Goal: Navigation & Orientation: Find specific page/section

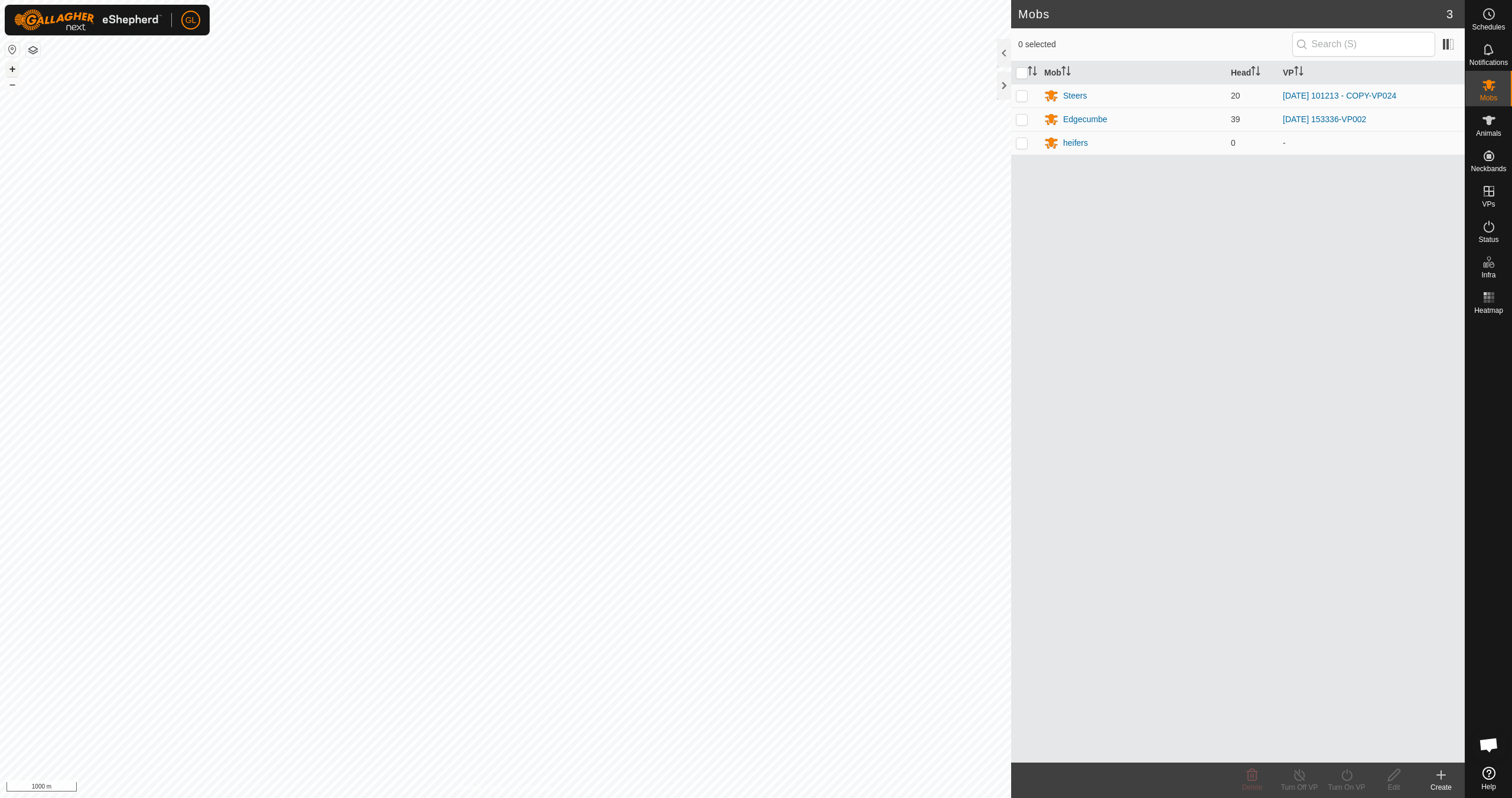
click at [14, 70] on button "+" at bounding box center [12, 70] width 14 height 14
click at [14, 71] on button "+" at bounding box center [12, 70] width 14 height 14
click at [1494, 226] on icon at bounding box center [1489, 227] width 14 height 14
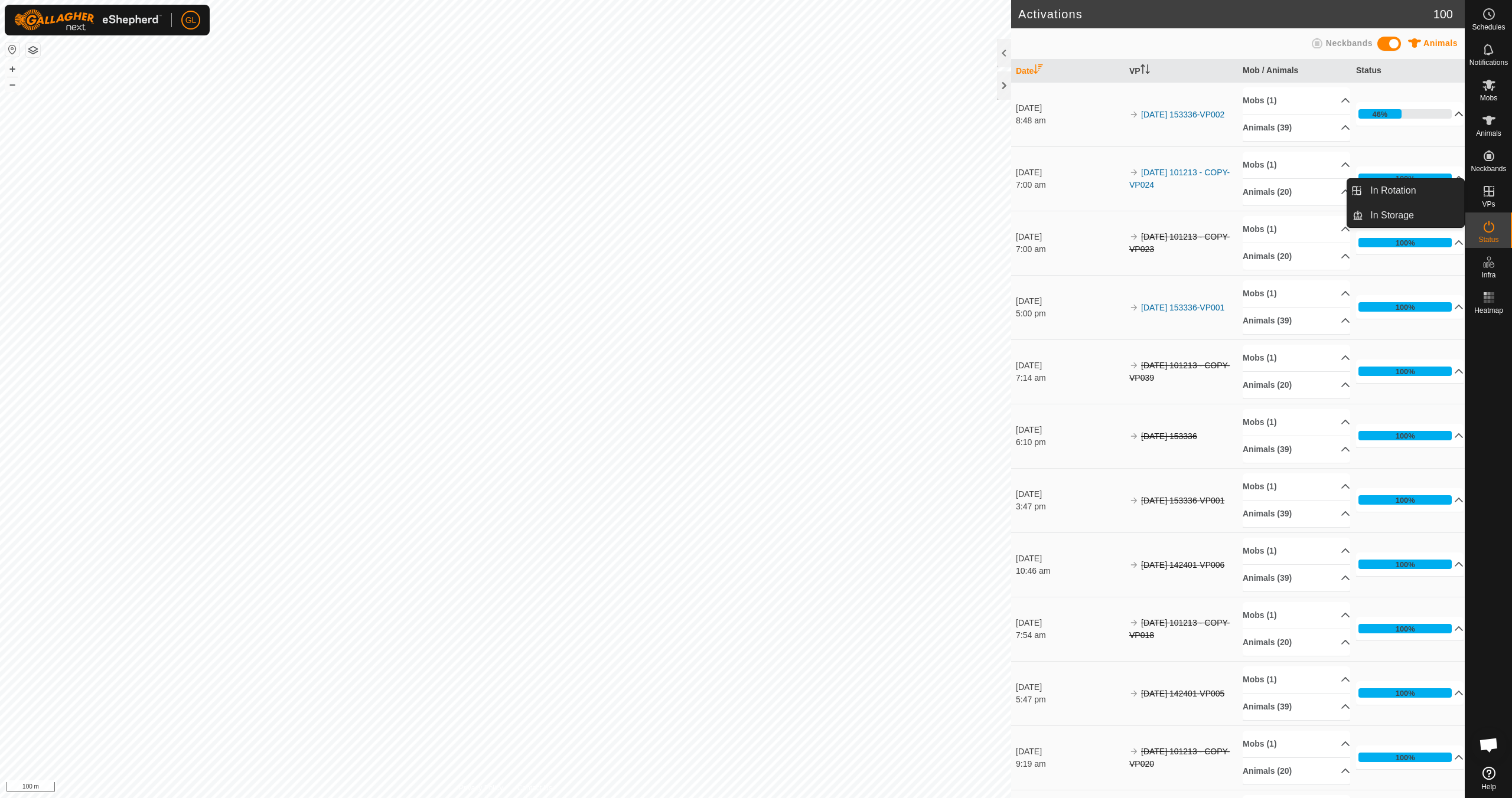
click at [1443, 112] on p-accordion-header "46%" at bounding box center [1410, 114] width 108 height 24
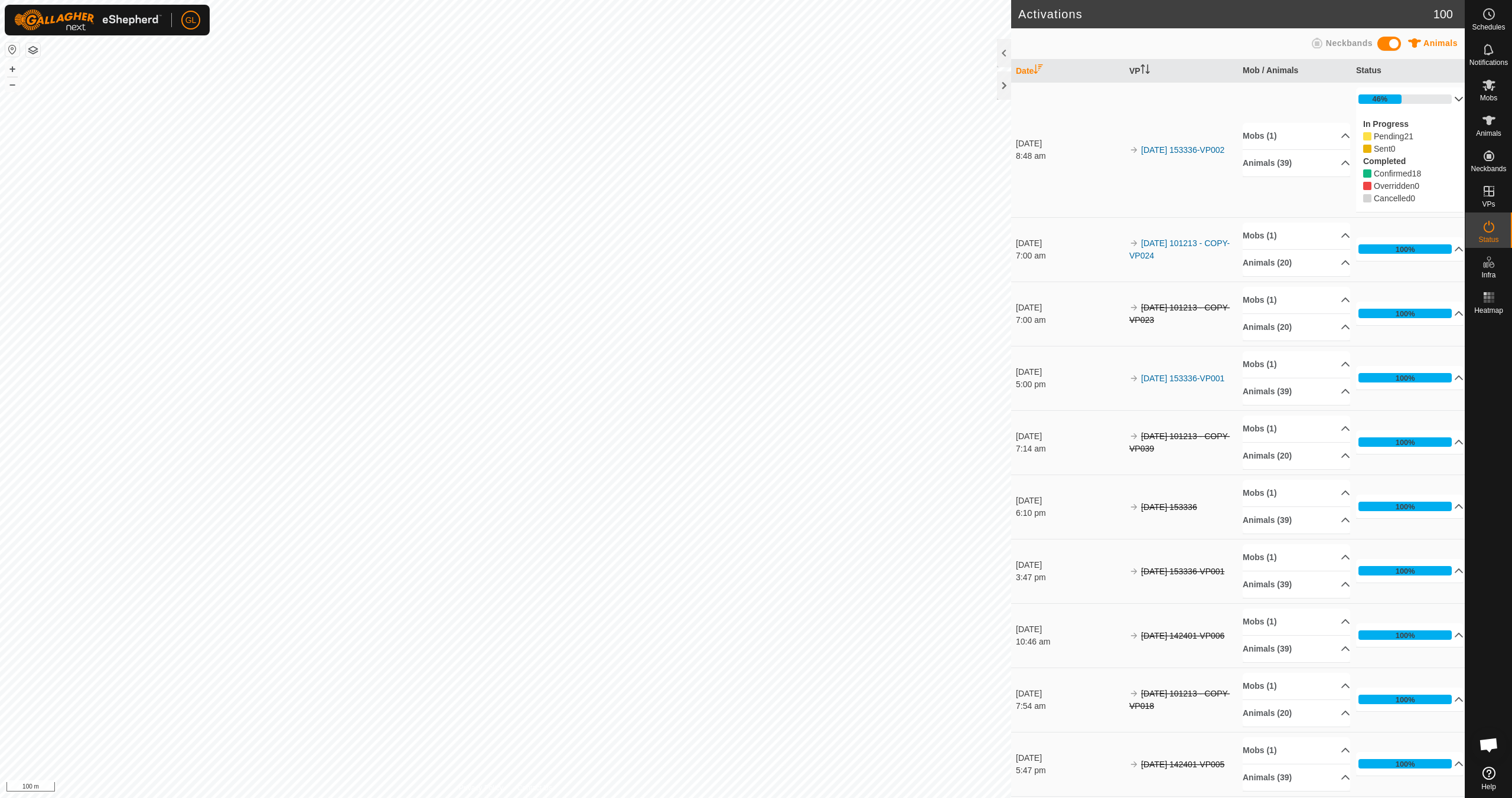
click at [1442, 96] on p-accordion-header "46%" at bounding box center [1410, 99] width 108 height 24
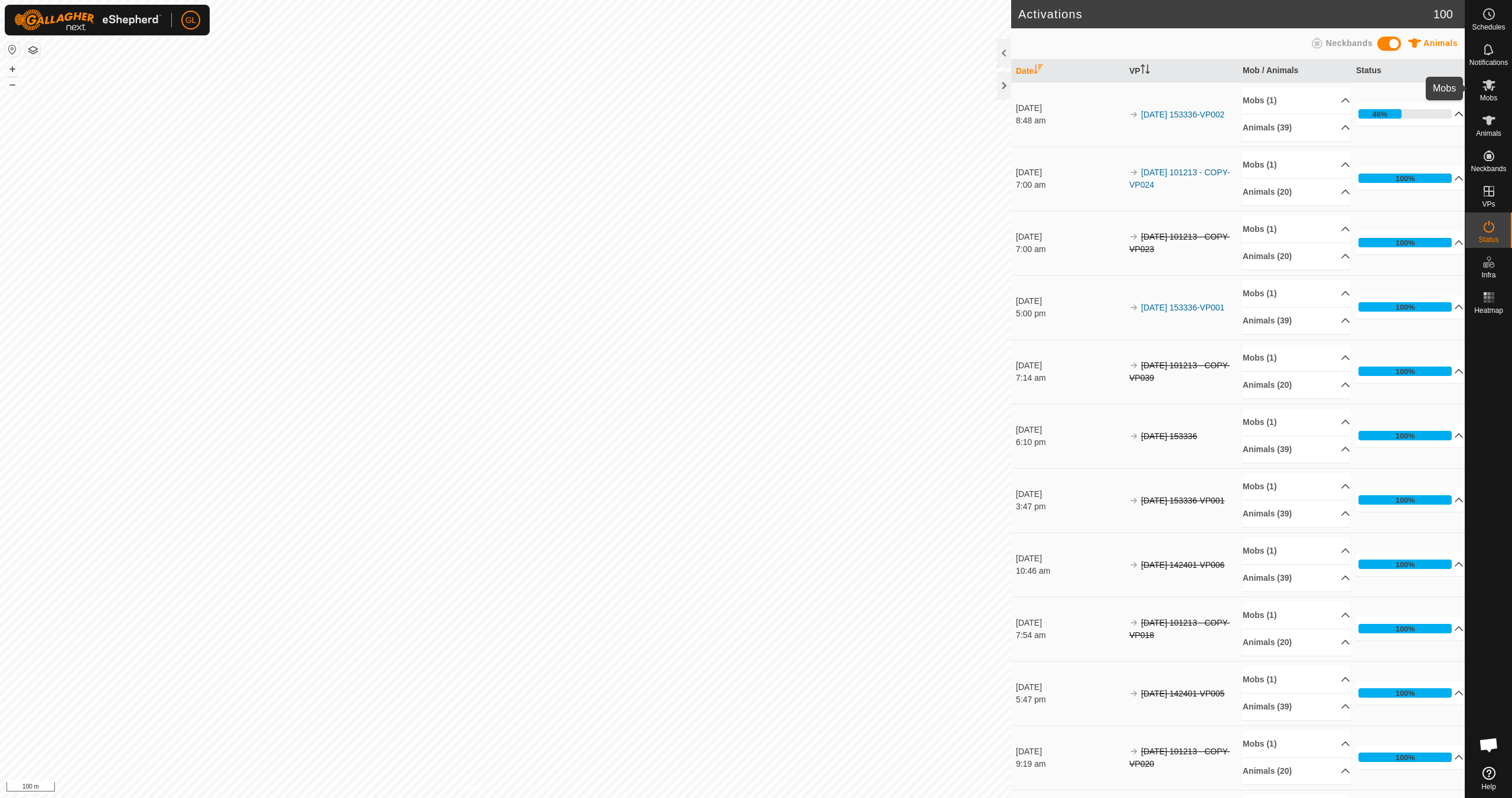
click at [1498, 94] on div "Mobs" at bounding box center [1488, 89] width 47 height 35
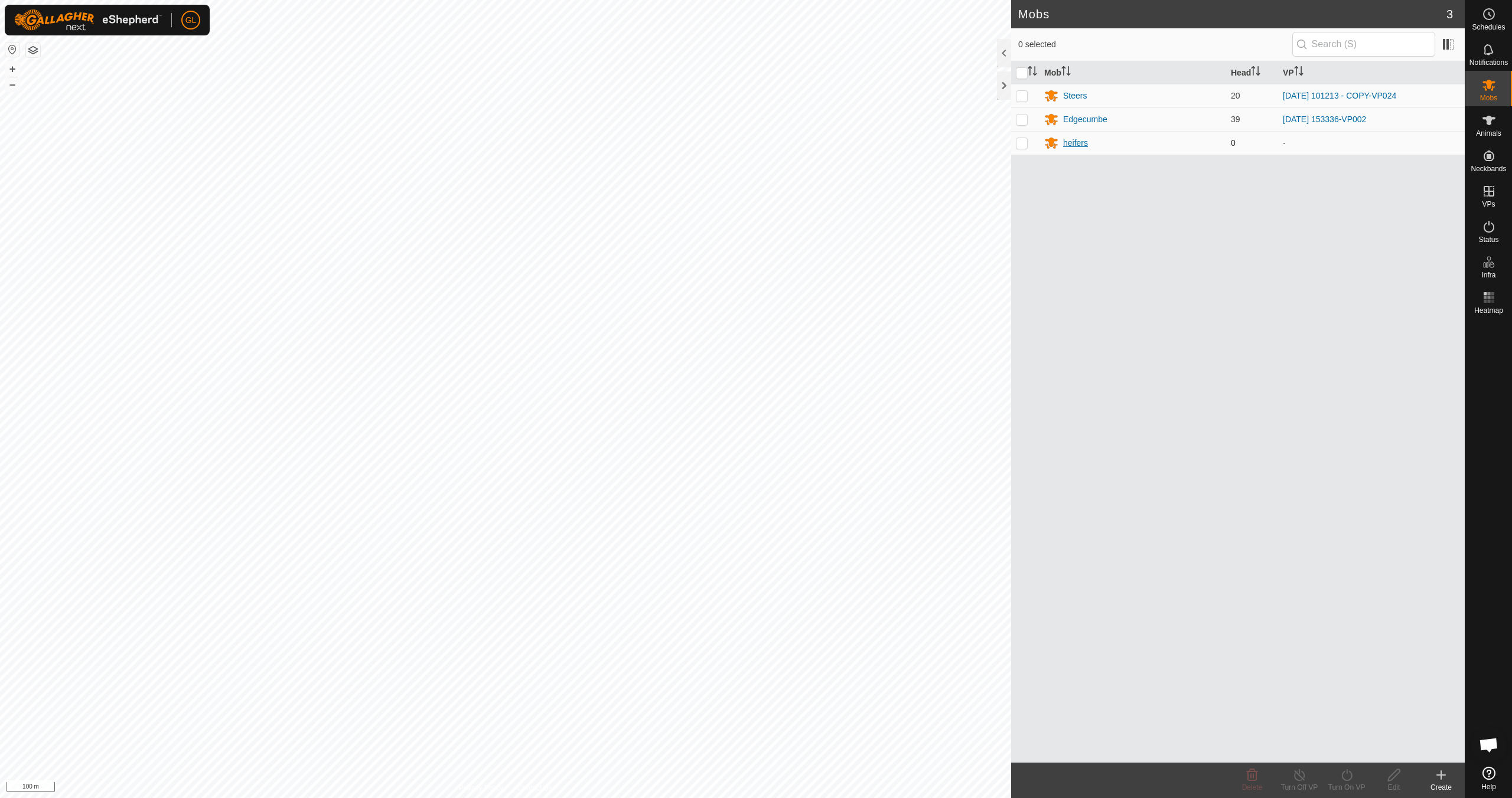
click at [1072, 140] on div "heifers" at bounding box center [1076, 143] width 25 height 12
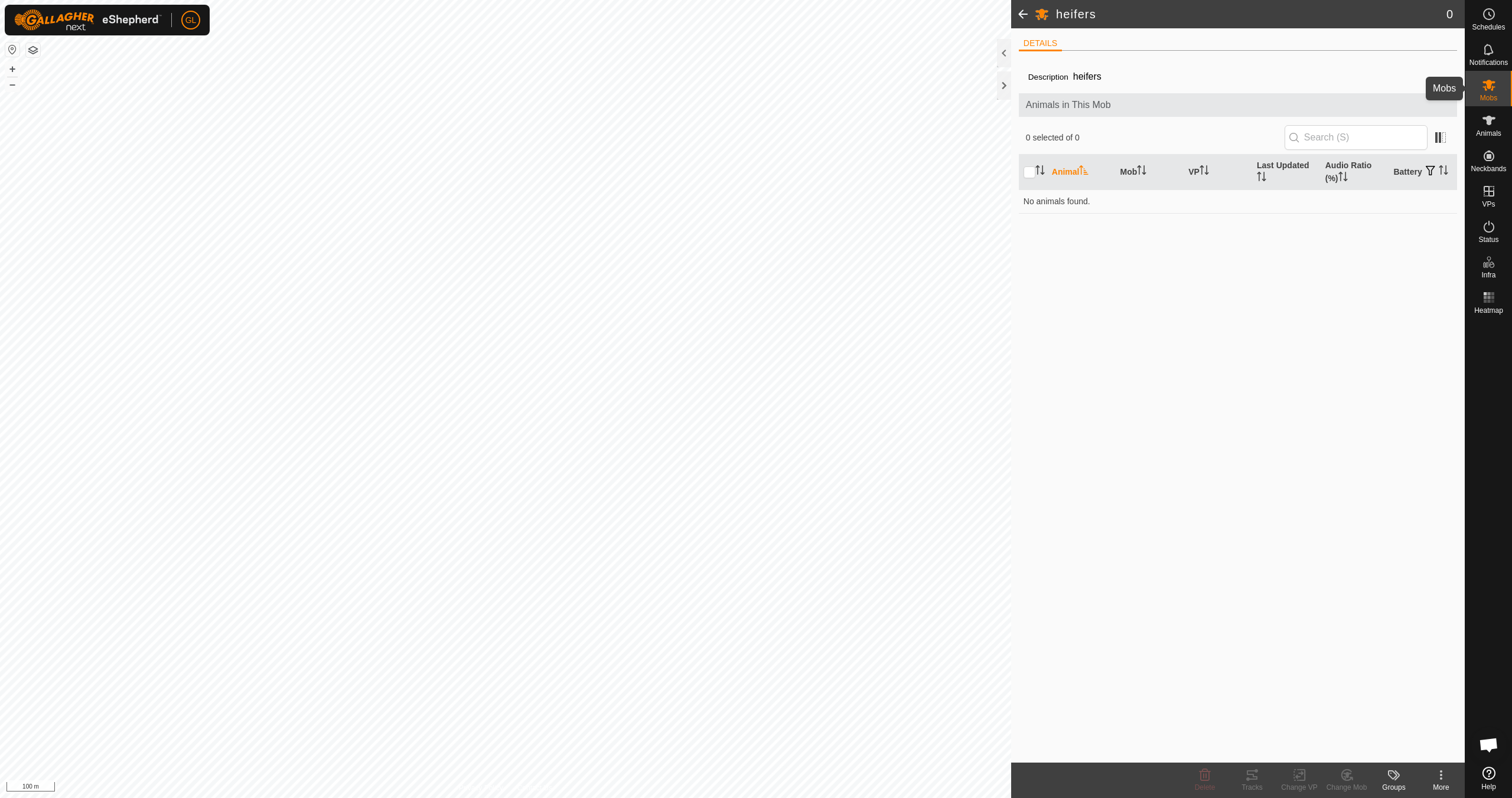
click at [1487, 83] on icon at bounding box center [1489, 85] width 13 height 11
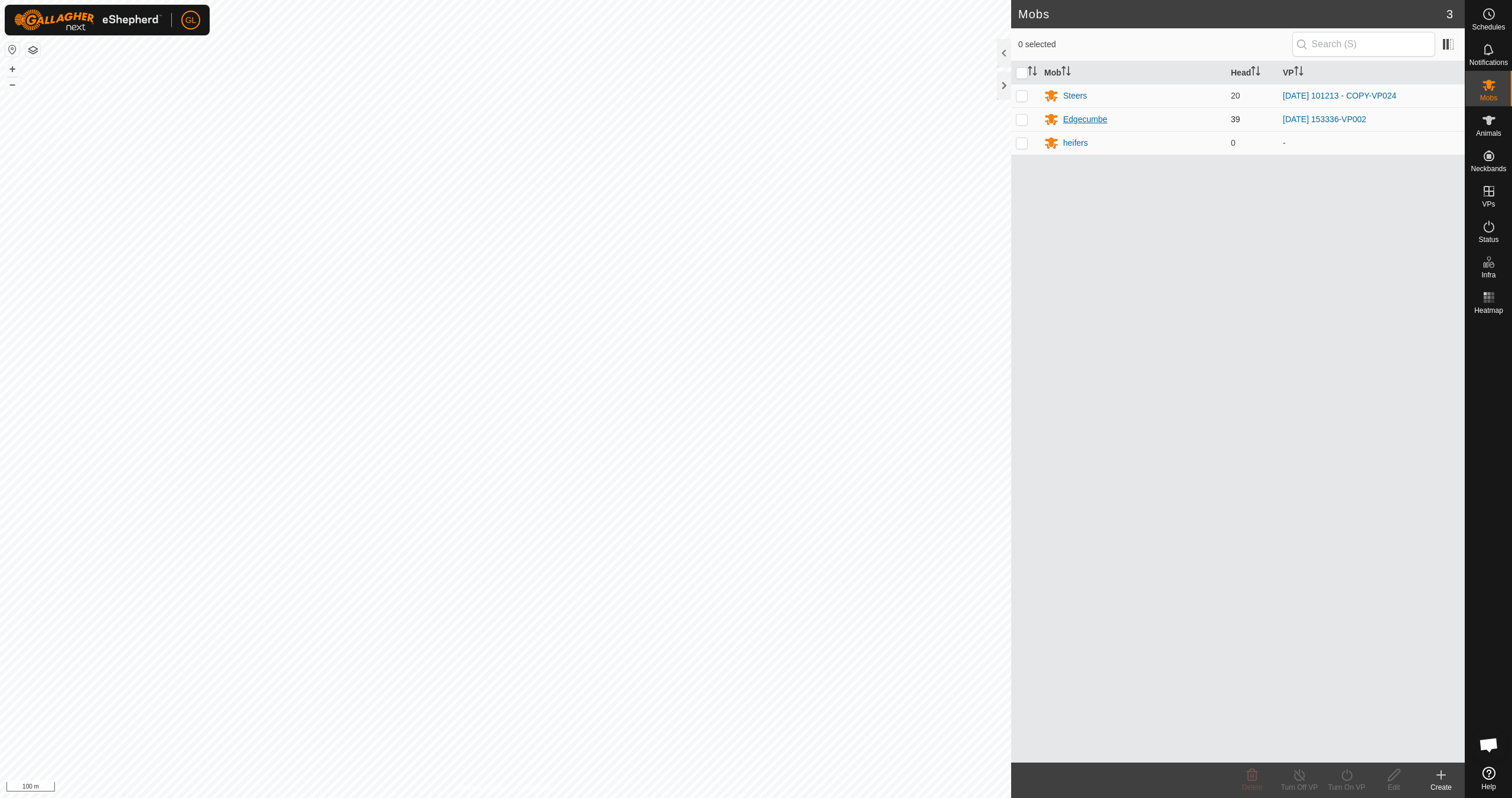
click at [1084, 118] on div "Edgecumbe" at bounding box center [1086, 119] width 45 height 12
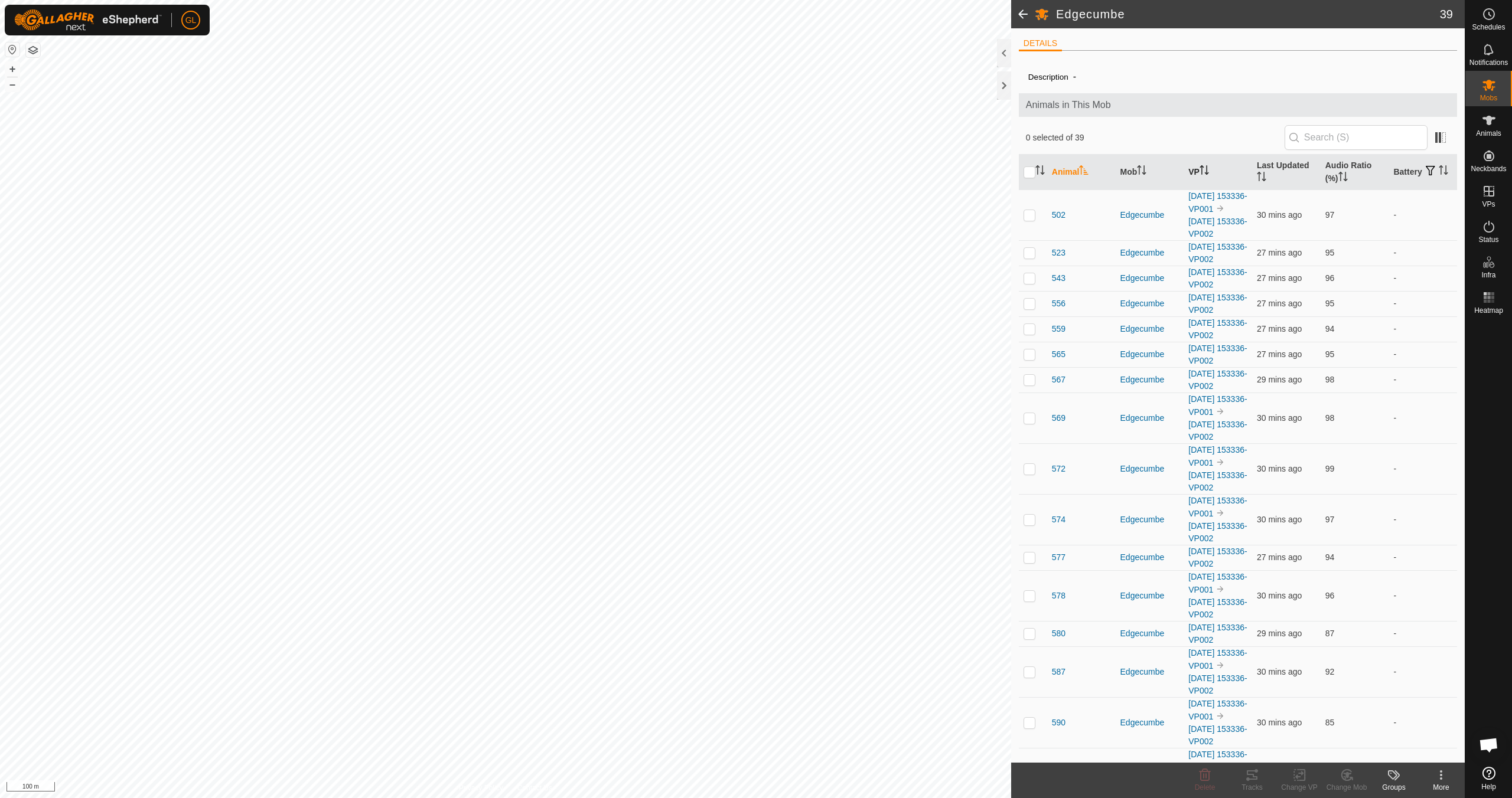
click at [1203, 169] on icon "Activate to sort" at bounding box center [1204, 170] width 9 height 9
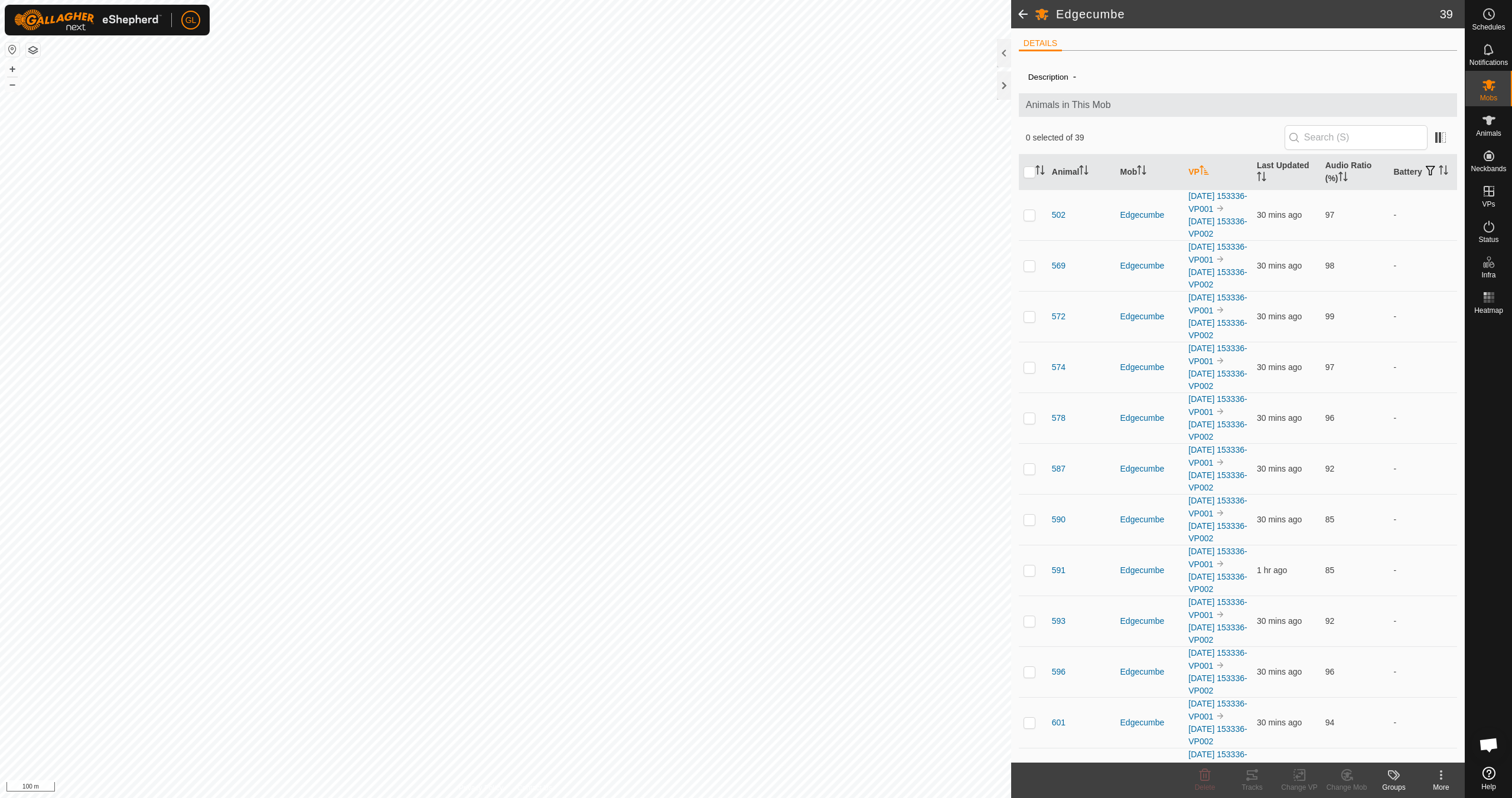
click at [1203, 169] on icon "Activate to sort" at bounding box center [1204, 170] width 9 height 9
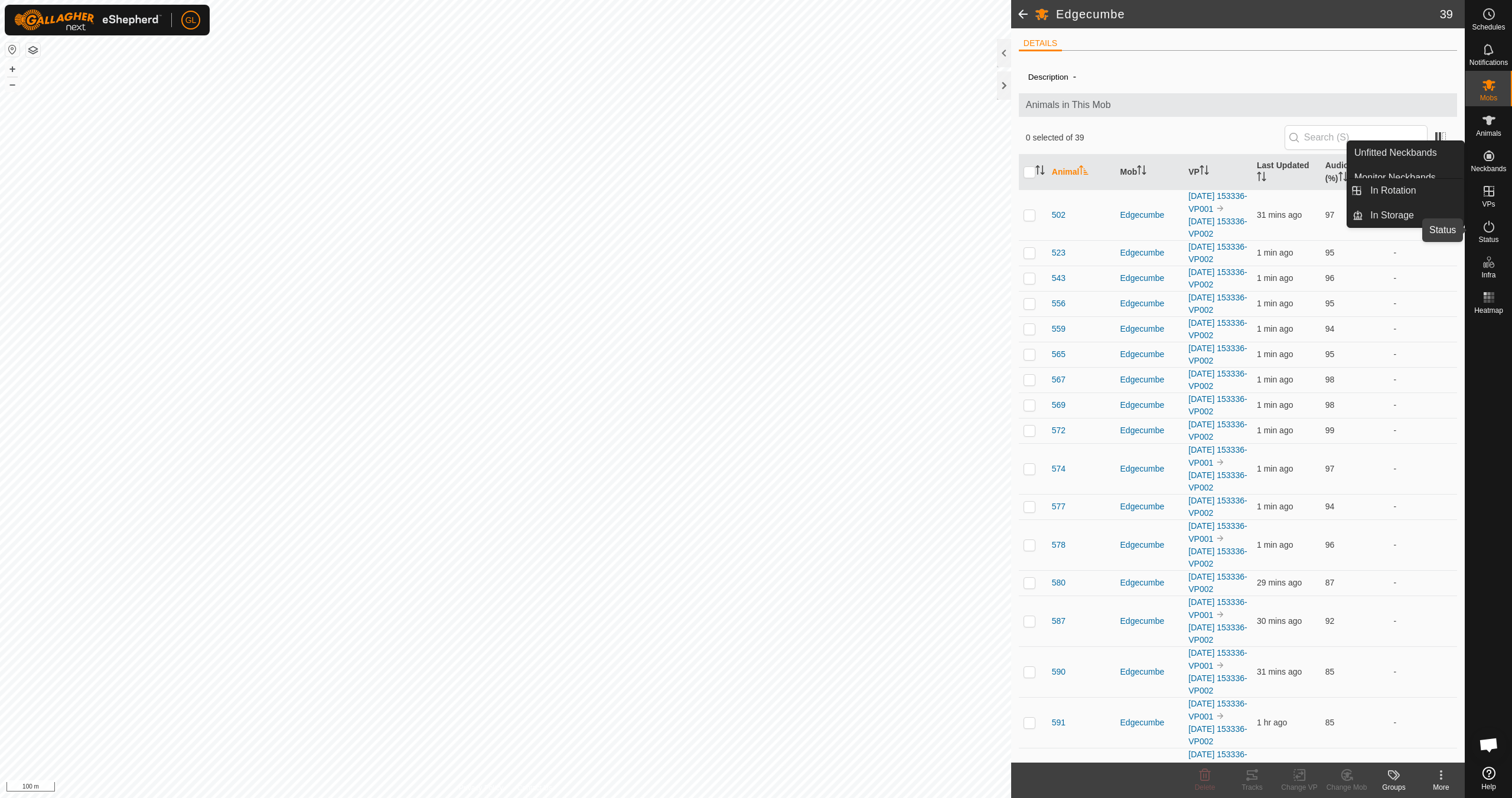
click at [1494, 236] on span "Status" at bounding box center [1488, 239] width 20 height 7
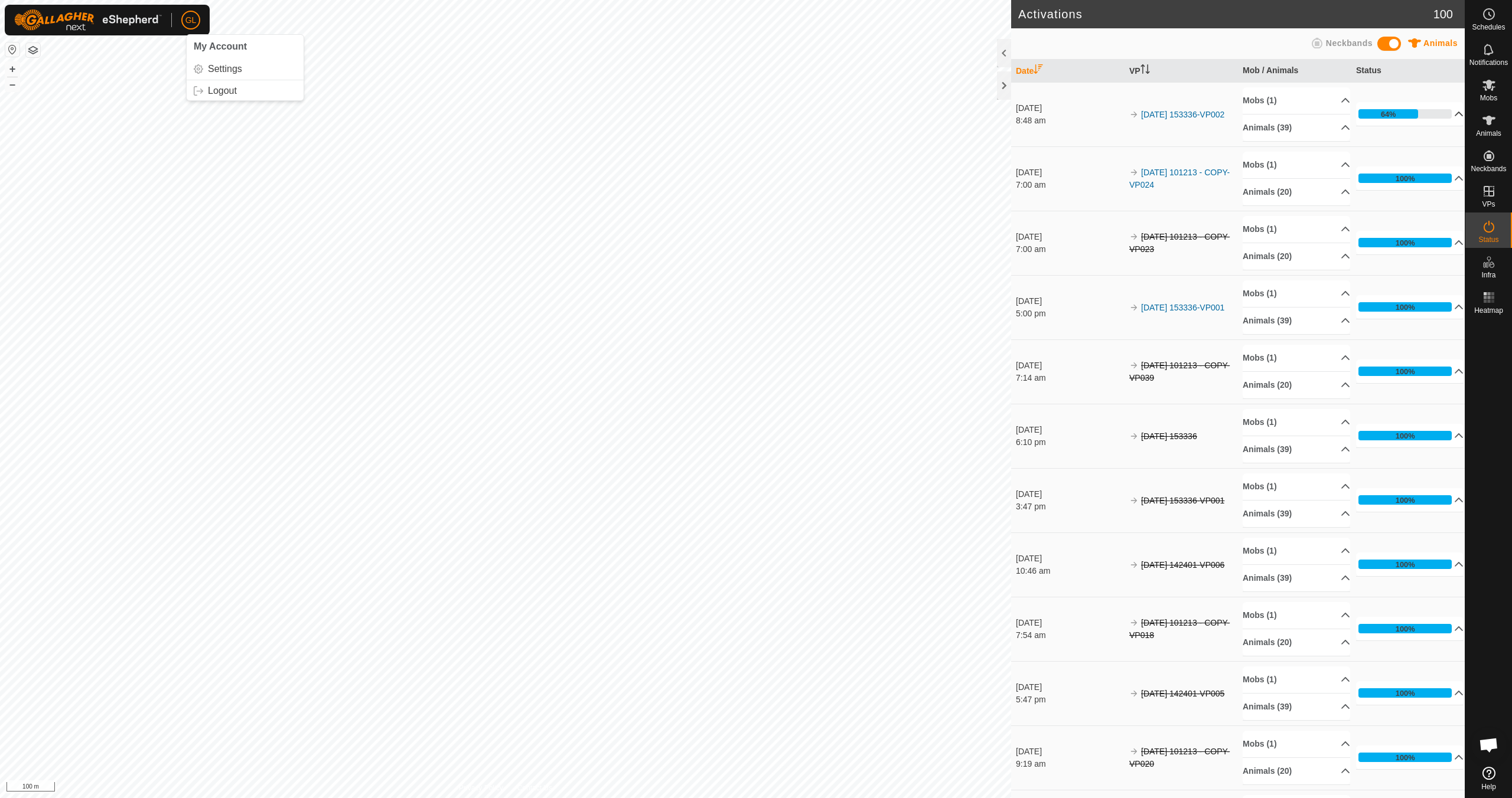
click at [1444, 113] on p-accordion-header "64%" at bounding box center [1410, 114] width 108 height 24
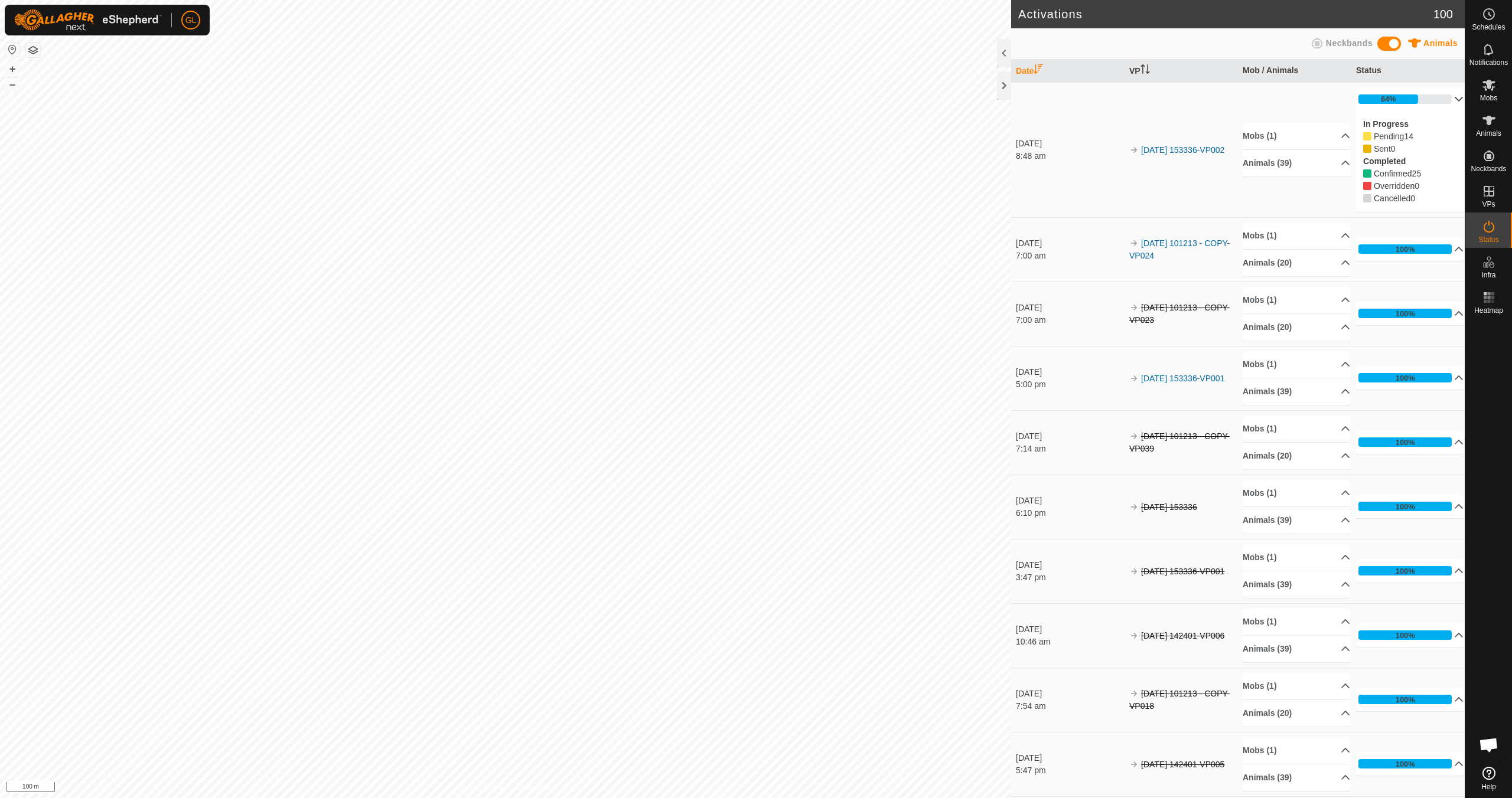
click at [1444, 98] on p-accordion-header "64%" at bounding box center [1410, 99] width 108 height 24
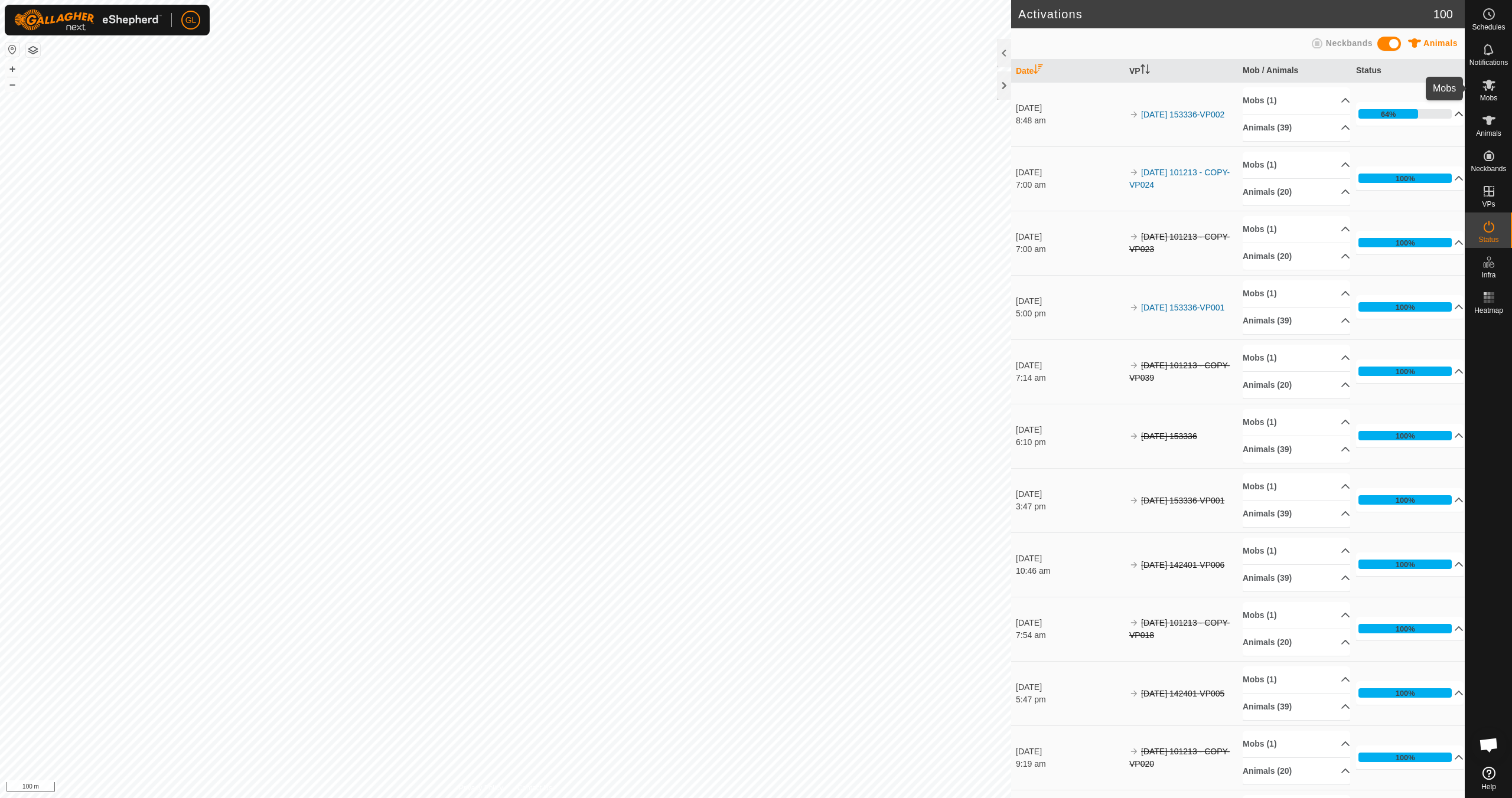
click at [1485, 92] on es-mob-svg-icon at bounding box center [1489, 85] width 21 height 19
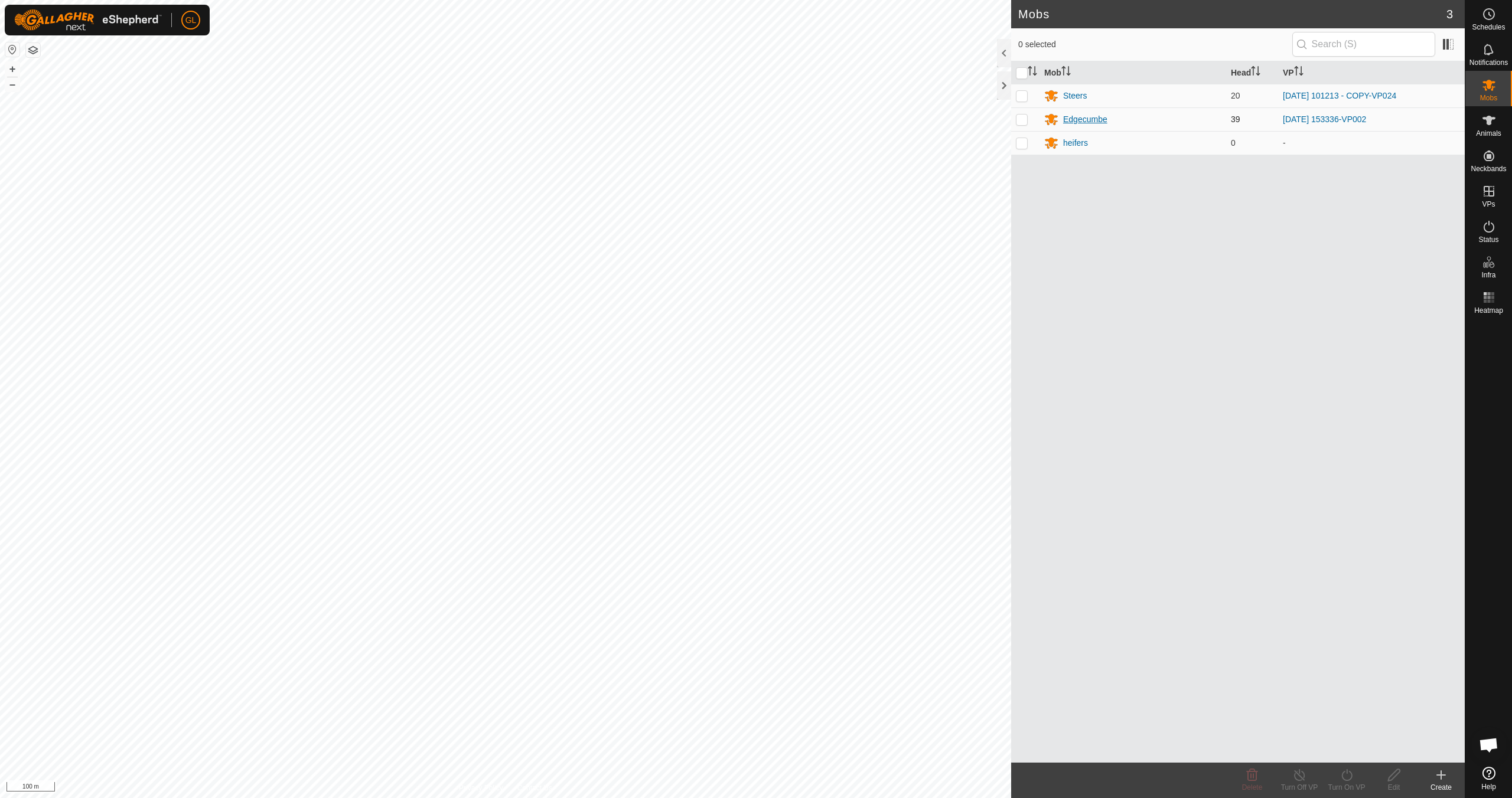
click at [1083, 117] on div "Edgecumbe" at bounding box center [1086, 119] width 45 height 12
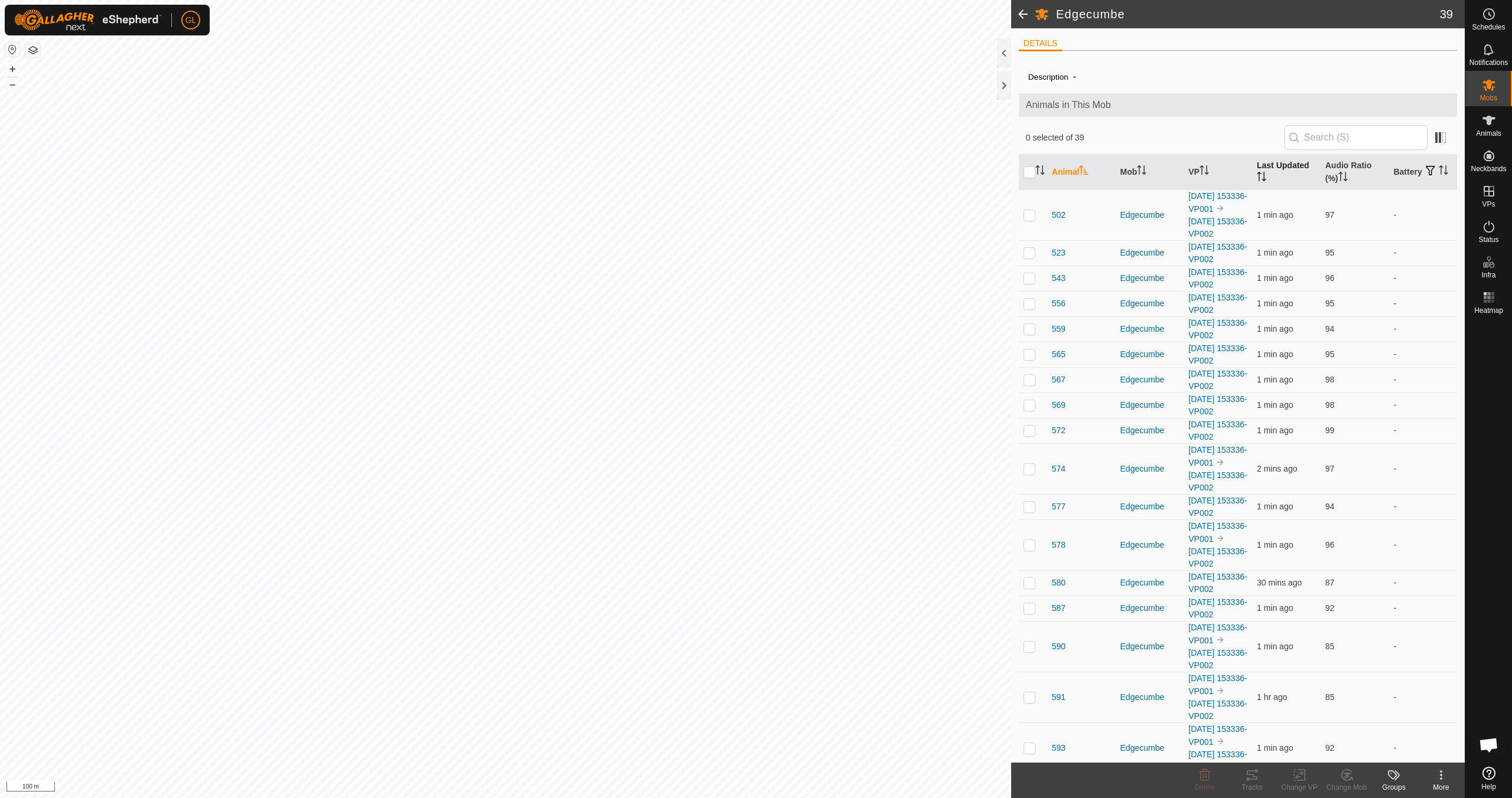
click at [1261, 176] on icon "Activate to sort" at bounding box center [1261, 176] width 9 height 9
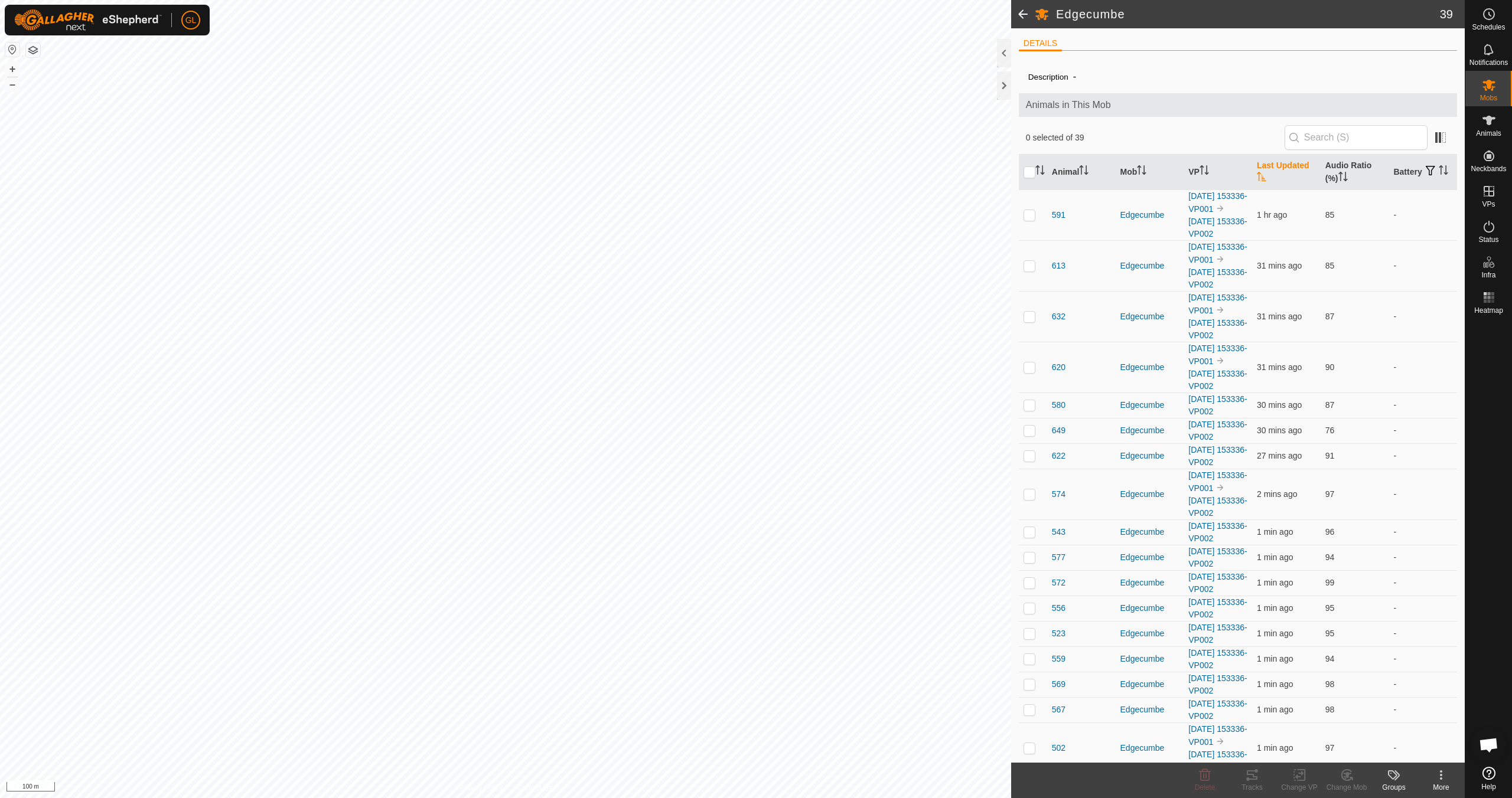
click at [1261, 176] on icon "Activate to sort" at bounding box center [1261, 176] width 9 height 9
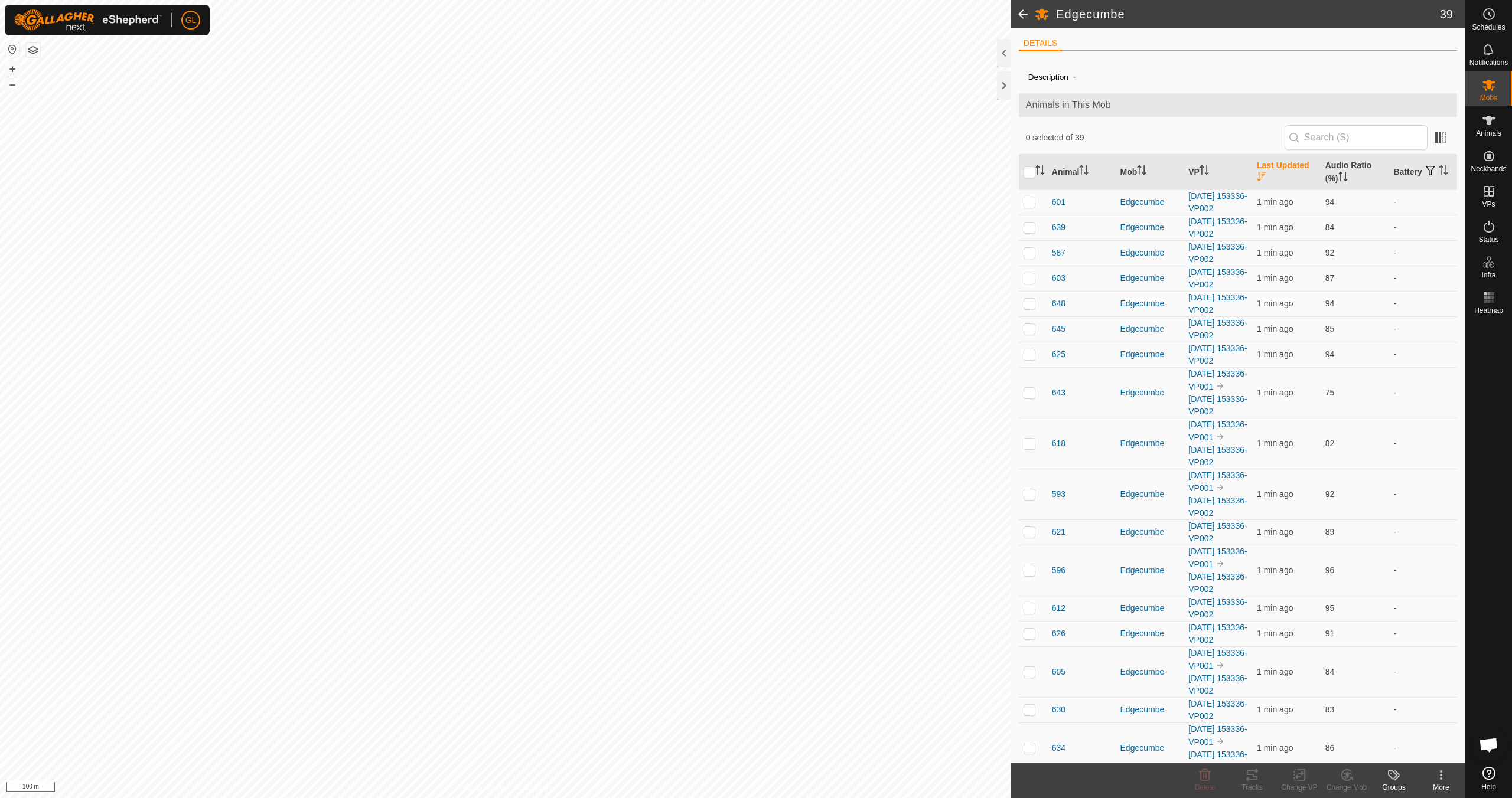
click at [1261, 176] on icon "Activate to sort" at bounding box center [1261, 176] width 9 height 9
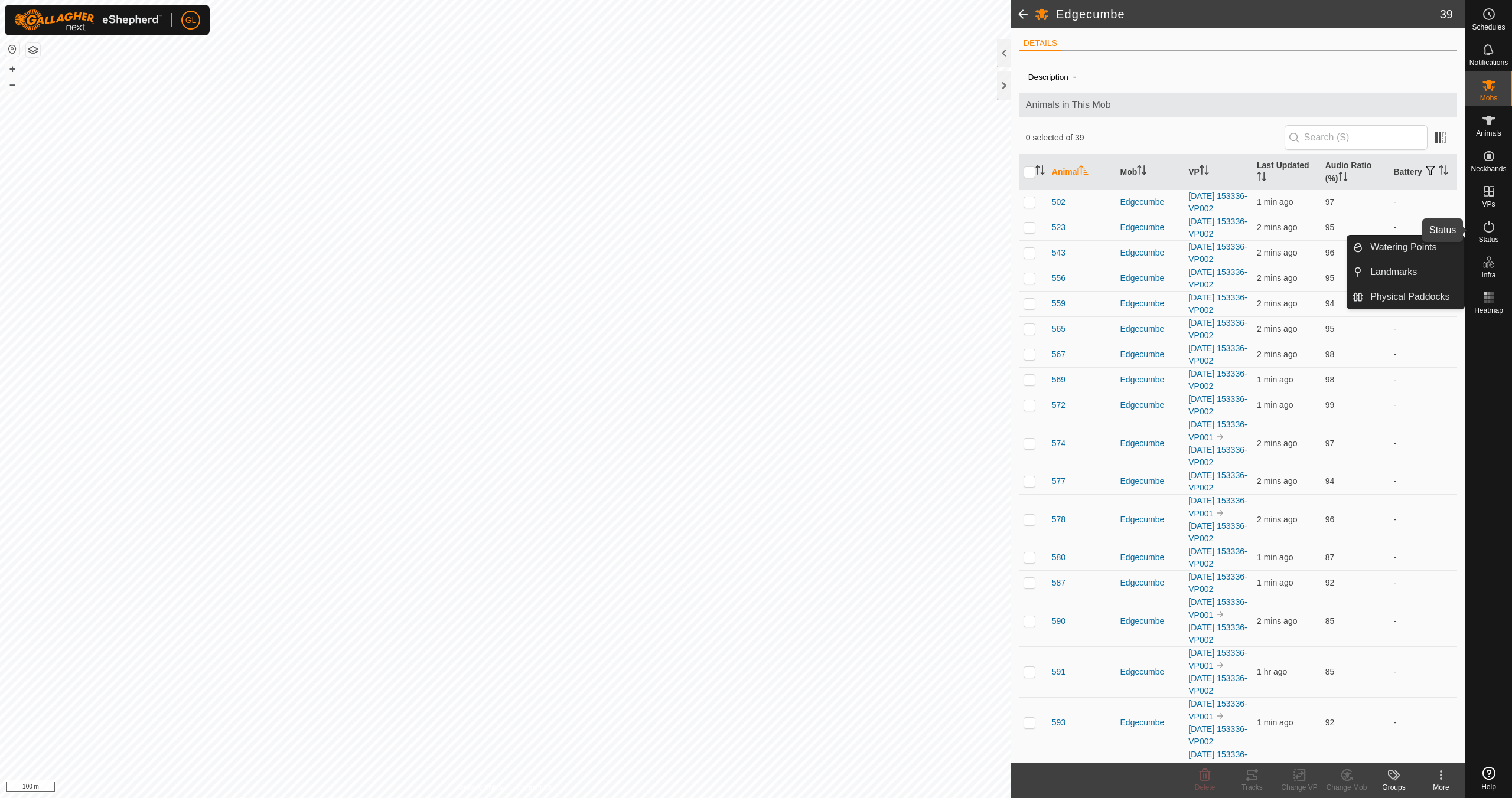
click at [1488, 231] on icon at bounding box center [1489, 227] width 14 height 14
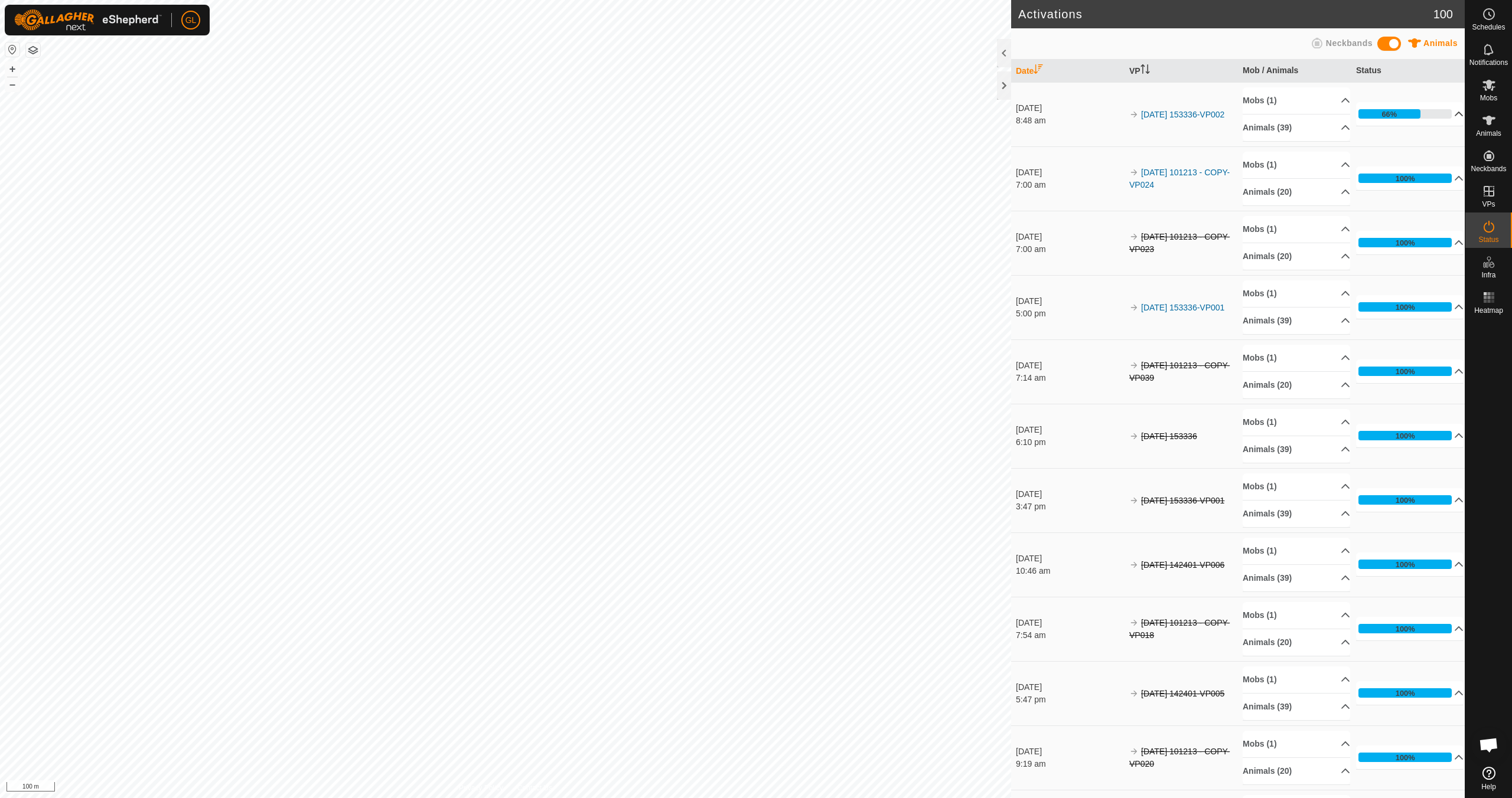
click at [1446, 113] on p-accordion-header "66%" at bounding box center [1410, 114] width 108 height 24
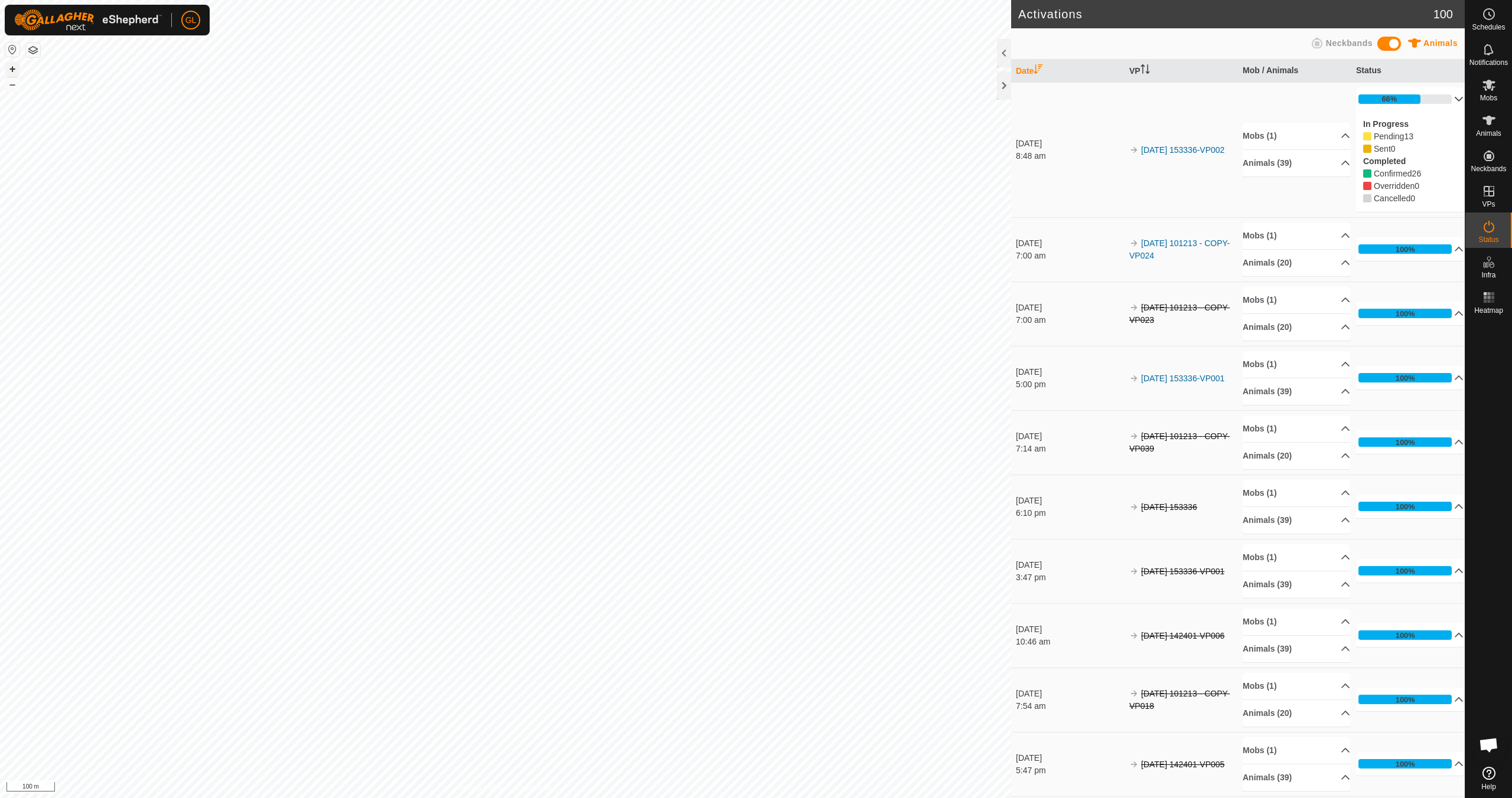
click at [12, 68] on button "+" at bounding box center [12, 70] width 14 height 14
click at [9, 68] on button "+" at bounding box center [12, 70] width 14 height 14
click at [9, 69] on button "+" at bounding box center [12, 70] width 14 height 14
click at [12, 86] on button "–" at bounding box center [12, 85] width 14 height 14
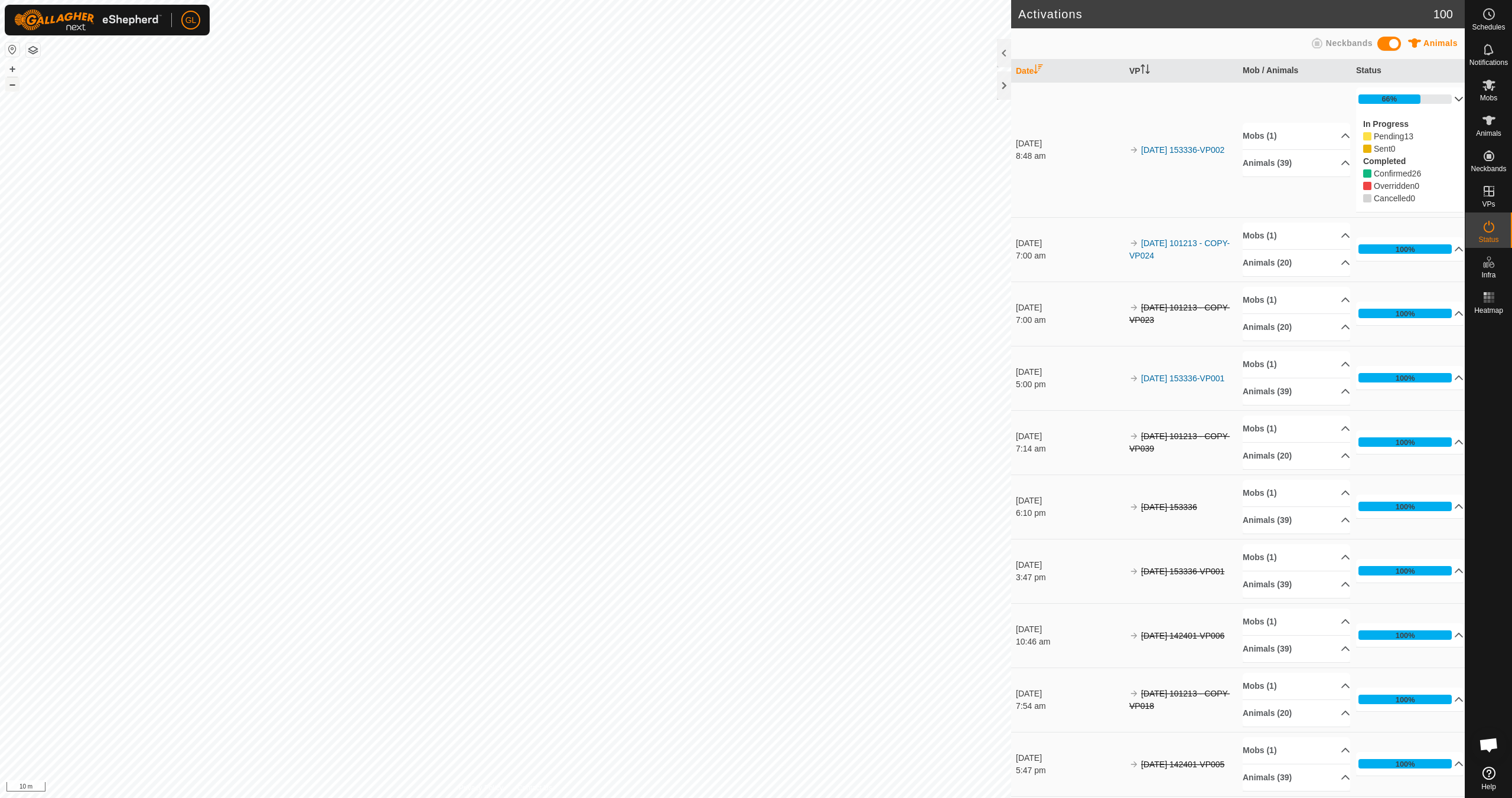
click at [12, 86] on button "–" at bounding box center [12, 85] width 14 height 14
click at [11, 87] on button "–" at bounding box center [12, 85] width 14 height 14
click at [13, 85] on button "–" at bounding box center [12, 85] width 14 height 14
